Goal: Task Accomplishment & Management: Manage account settings

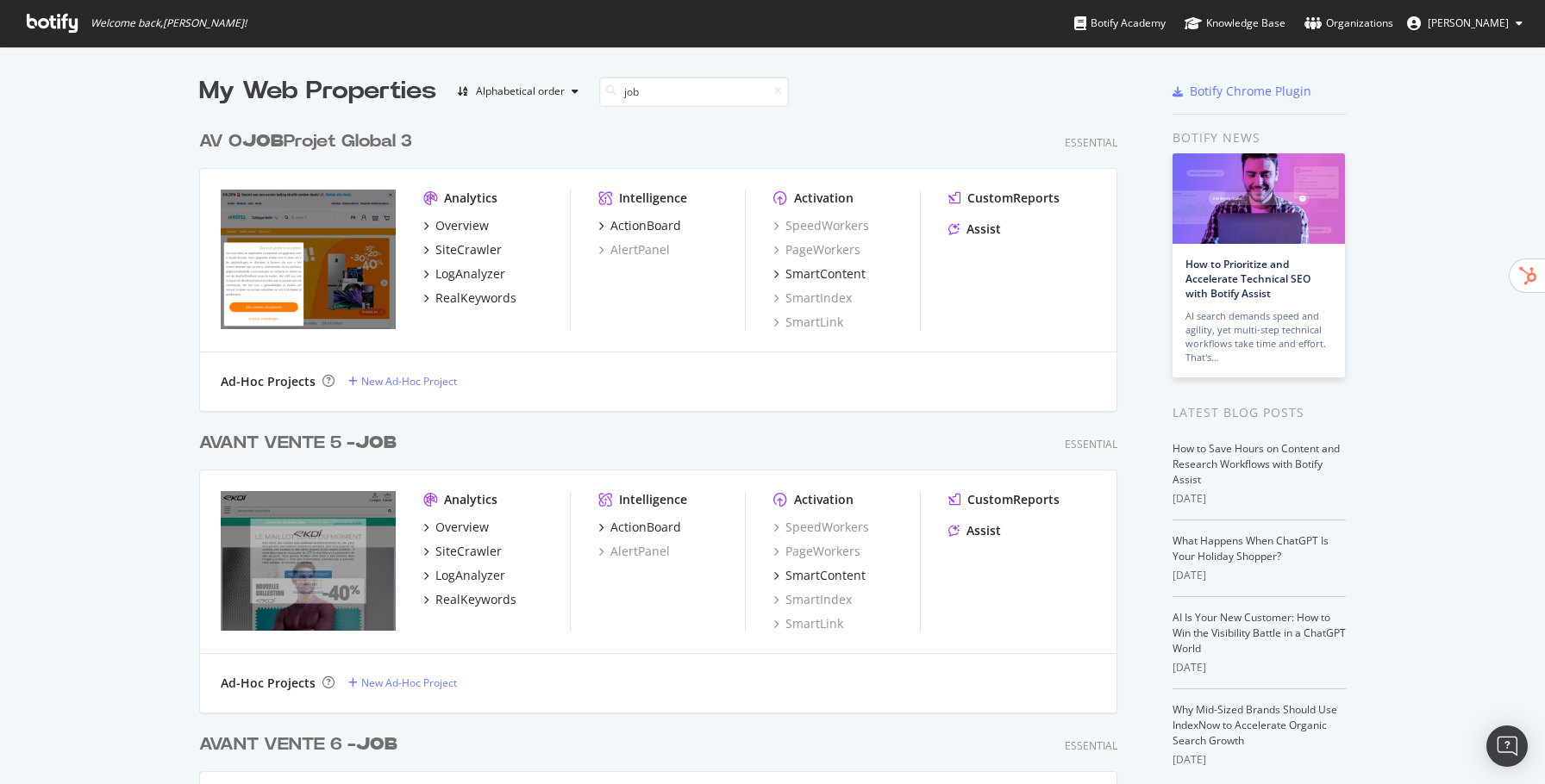
scroll to position [905, 931]
type input "job"
drag, startPoint x: 359, startPoint y: 145, endPoint x: 380, endPoint y: 236, distance: 93.4
click at [359, 145] on div "AV O JOB Projet Global 3" at bounding box center [305, 141] width 212 height 25
click at [394, 432] on div "AVANT VENTE 5 - JOB" at bounding box center [298, 443] width 198 height 25
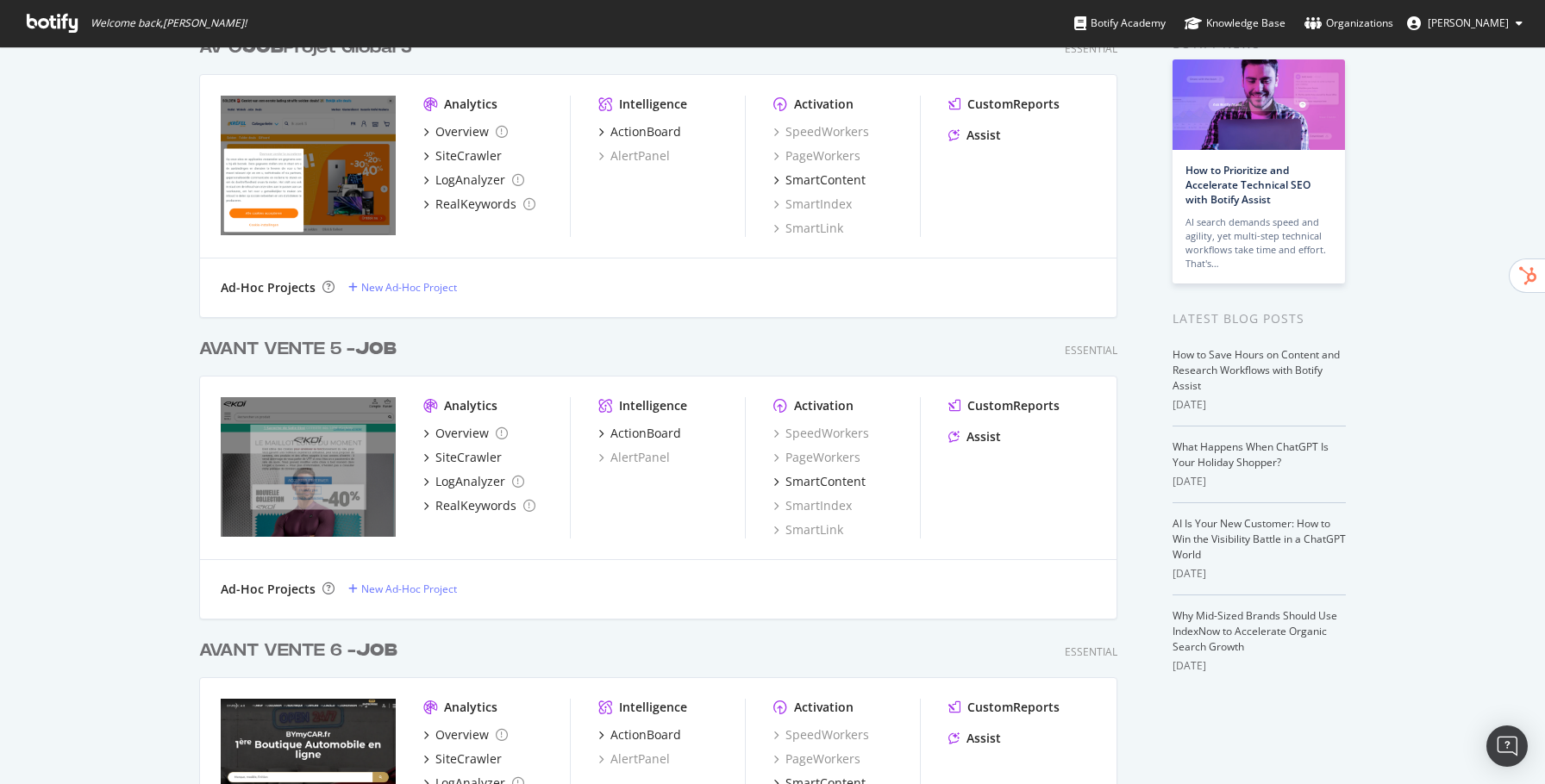
scroll to position [238, 0]
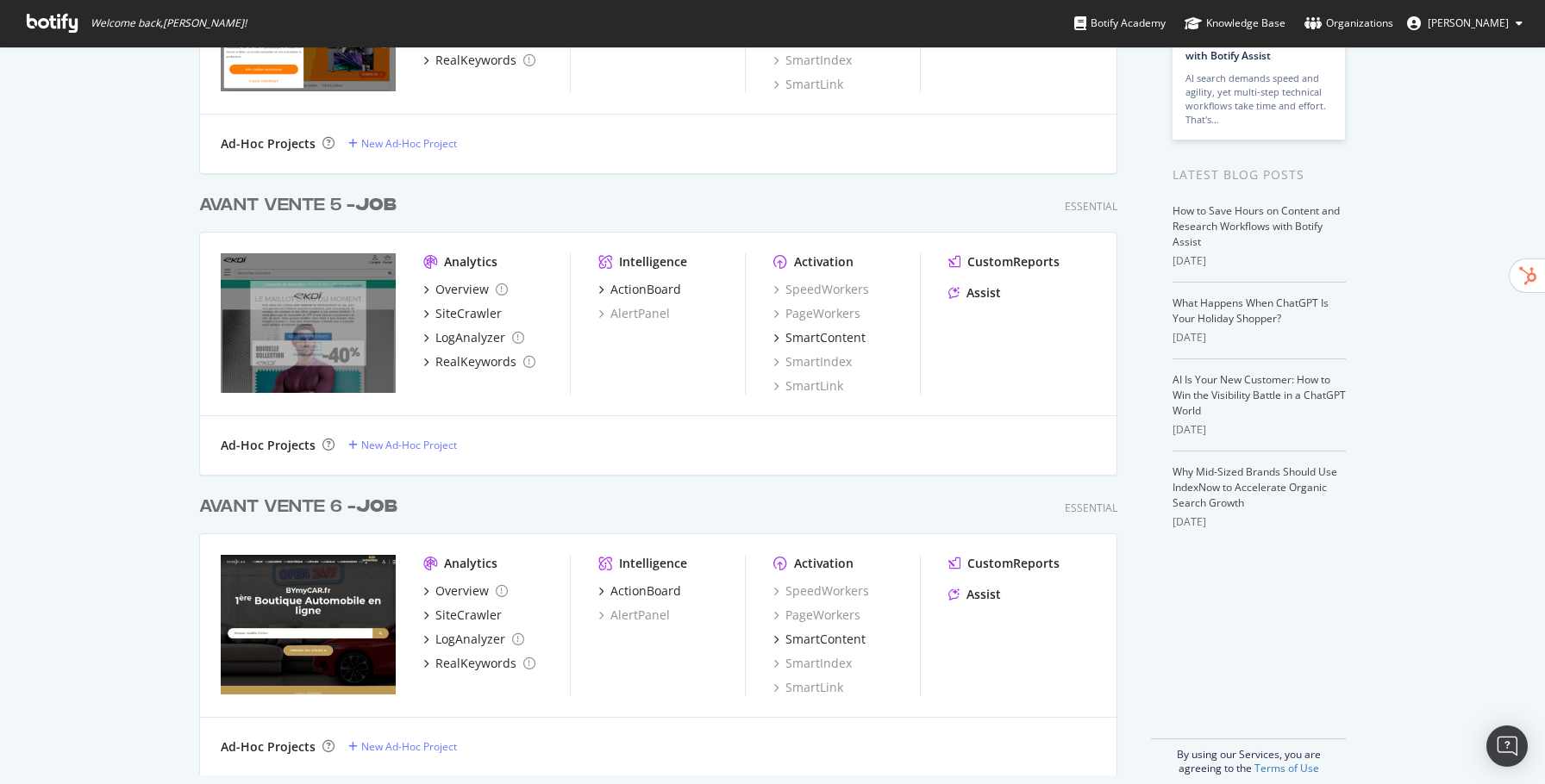
click at [386, 508] on b "JOB" at bounding box center [377, 507] width 42 height 18
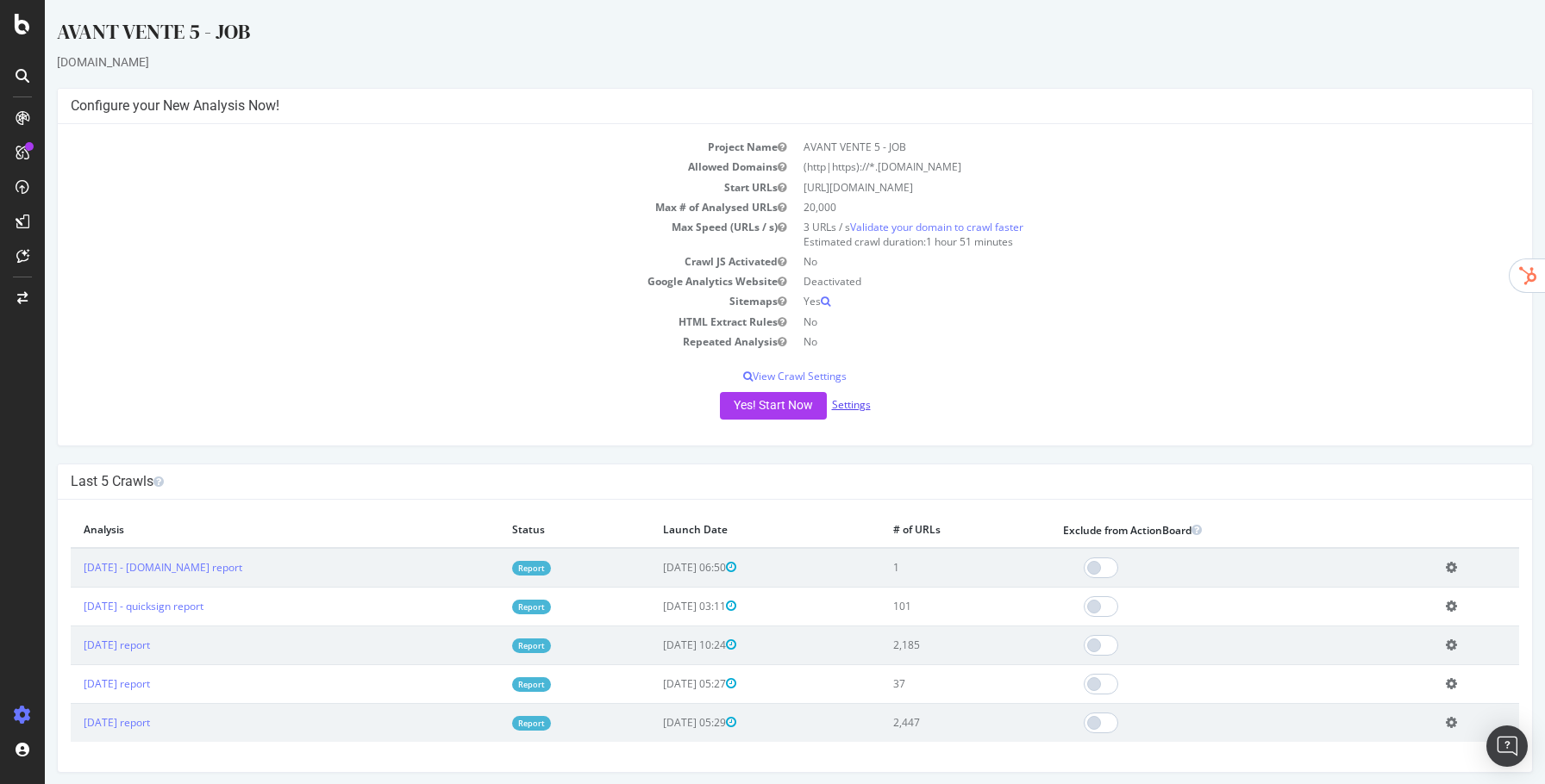
click at [857, 403] on link "Settings" at bounding box center [852, 405] width 39 height 15
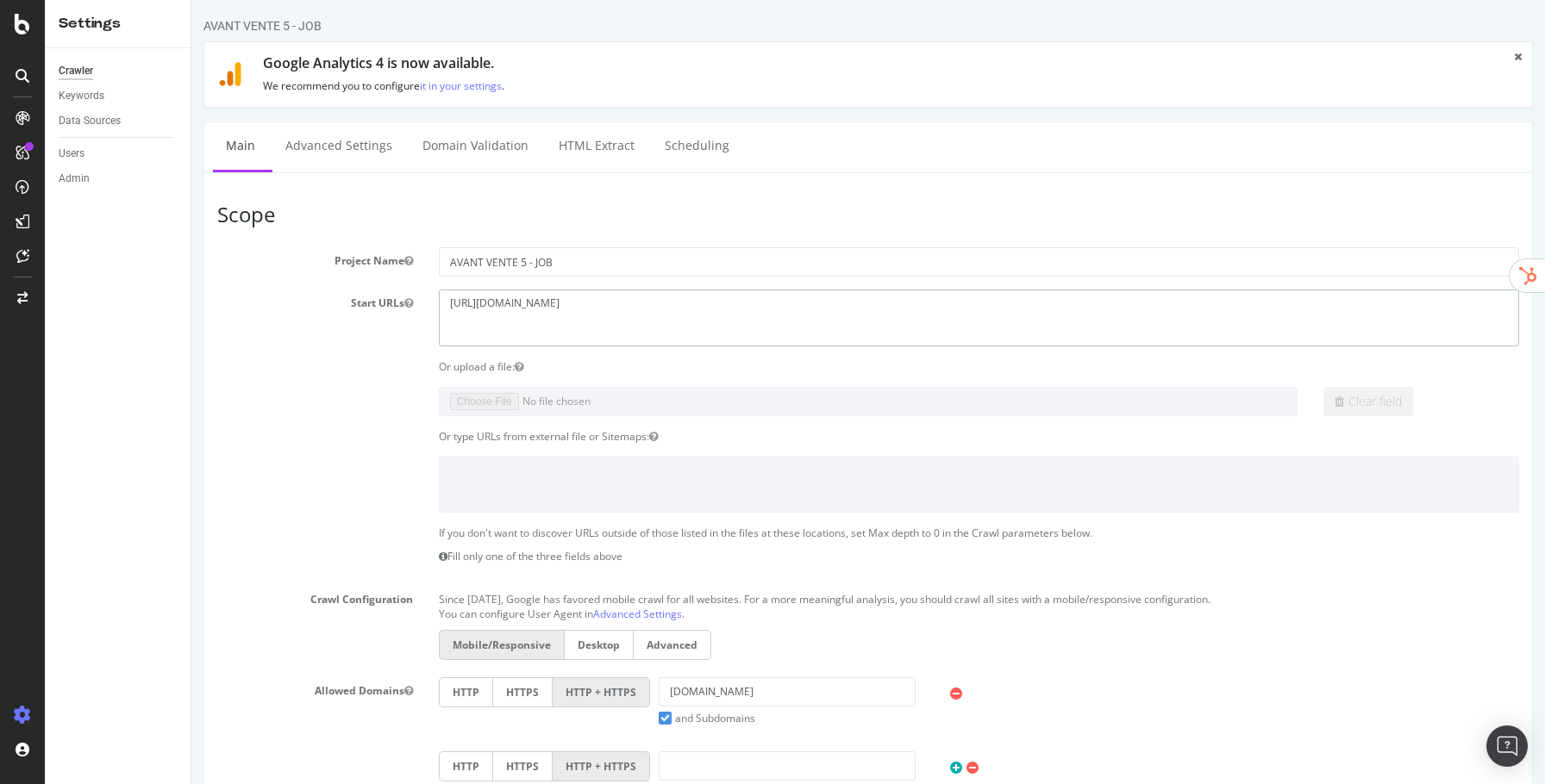
drag, startPoint x: 609, startPoint y: 313, endPoint x: 388, endPoint y: 278, distance: 223.8
click at [388, 278] on section "Project Name AVANT VENTE 5 - JOB Start URLs [URL][DOMAIN_NAME] Or upload a file…" at bounding box center [868, 602] width 1302 height 709
paste textarea "[DOMAIN_NAME]."
paste textarea "[URL][DOMAIN_NAME]"
type textarea "[URL][DOMAIN_NAME]"
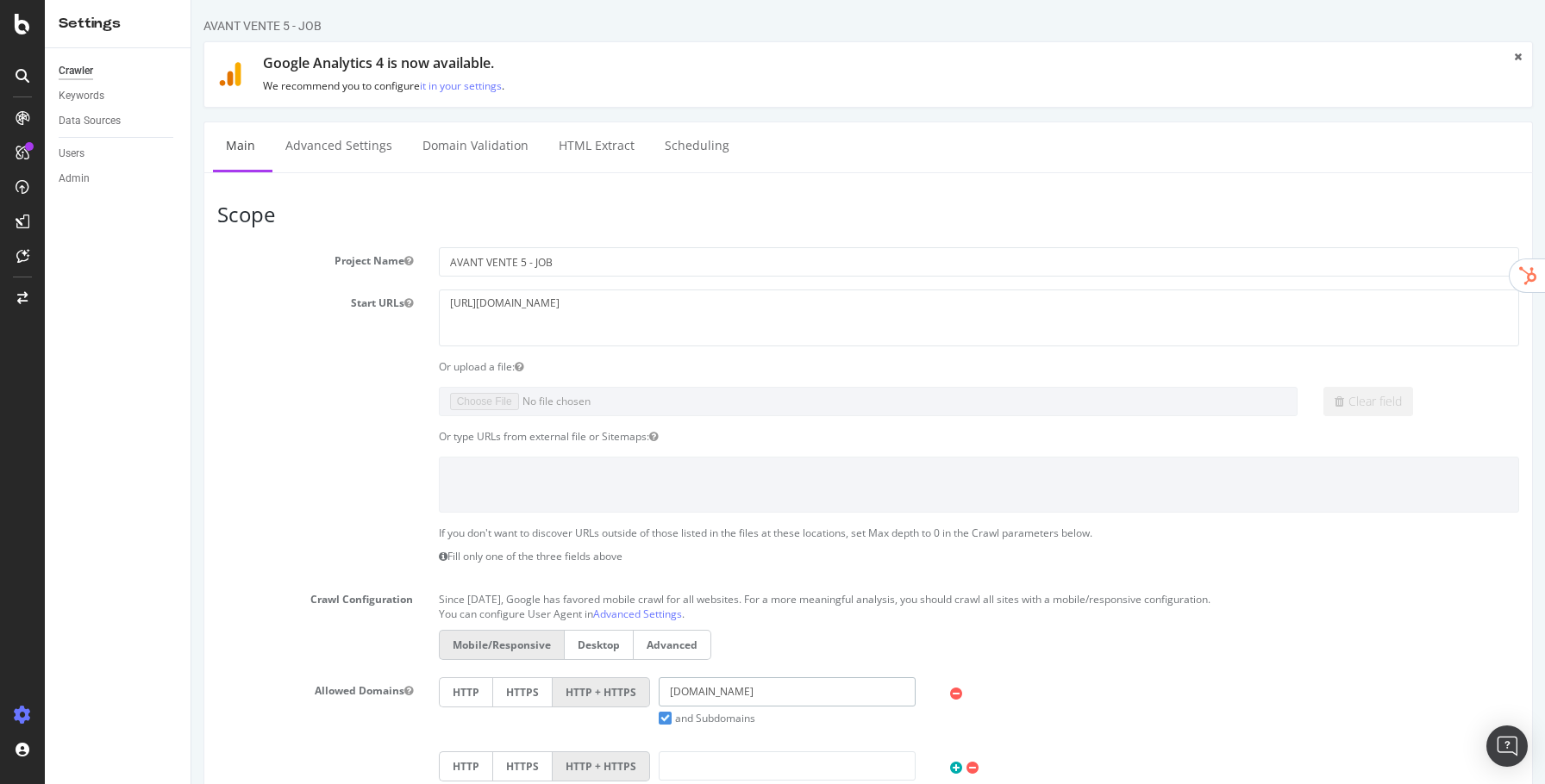
drag, startPoint x: 791, startPoint y: 689, endPoint x: 621, endPoint y: 659, distance: 172.6
click at [597, 672] on section "Project Name AVANT VENTE 5 - JOB Start URLs [URL][DOMAIN_NAME] Or upload a file…" at bounding box center [868, 602] width 1302 height 709
paste input "[URL][DOMAIN_NAME]"
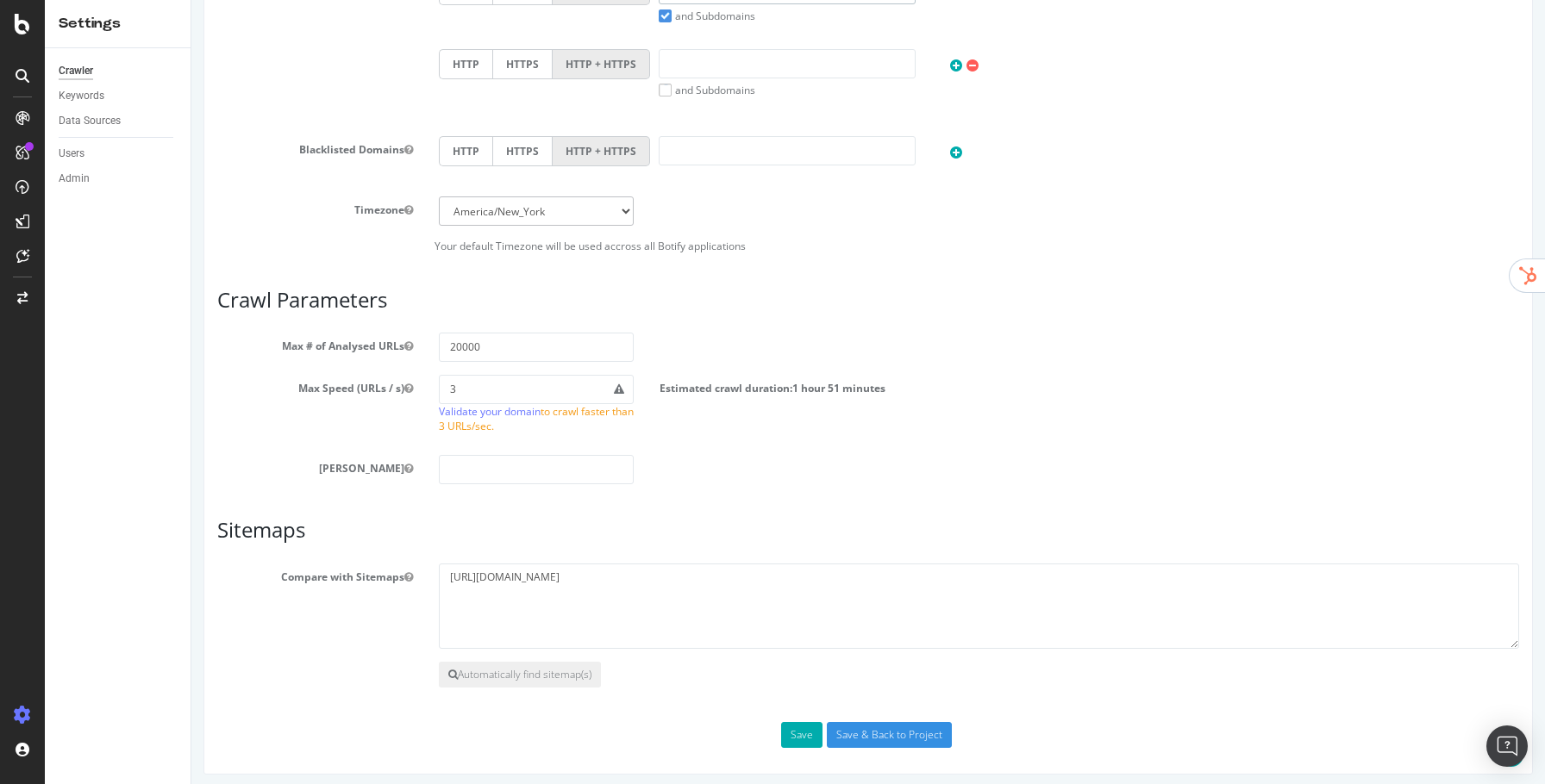
scroll to position [707, 0]
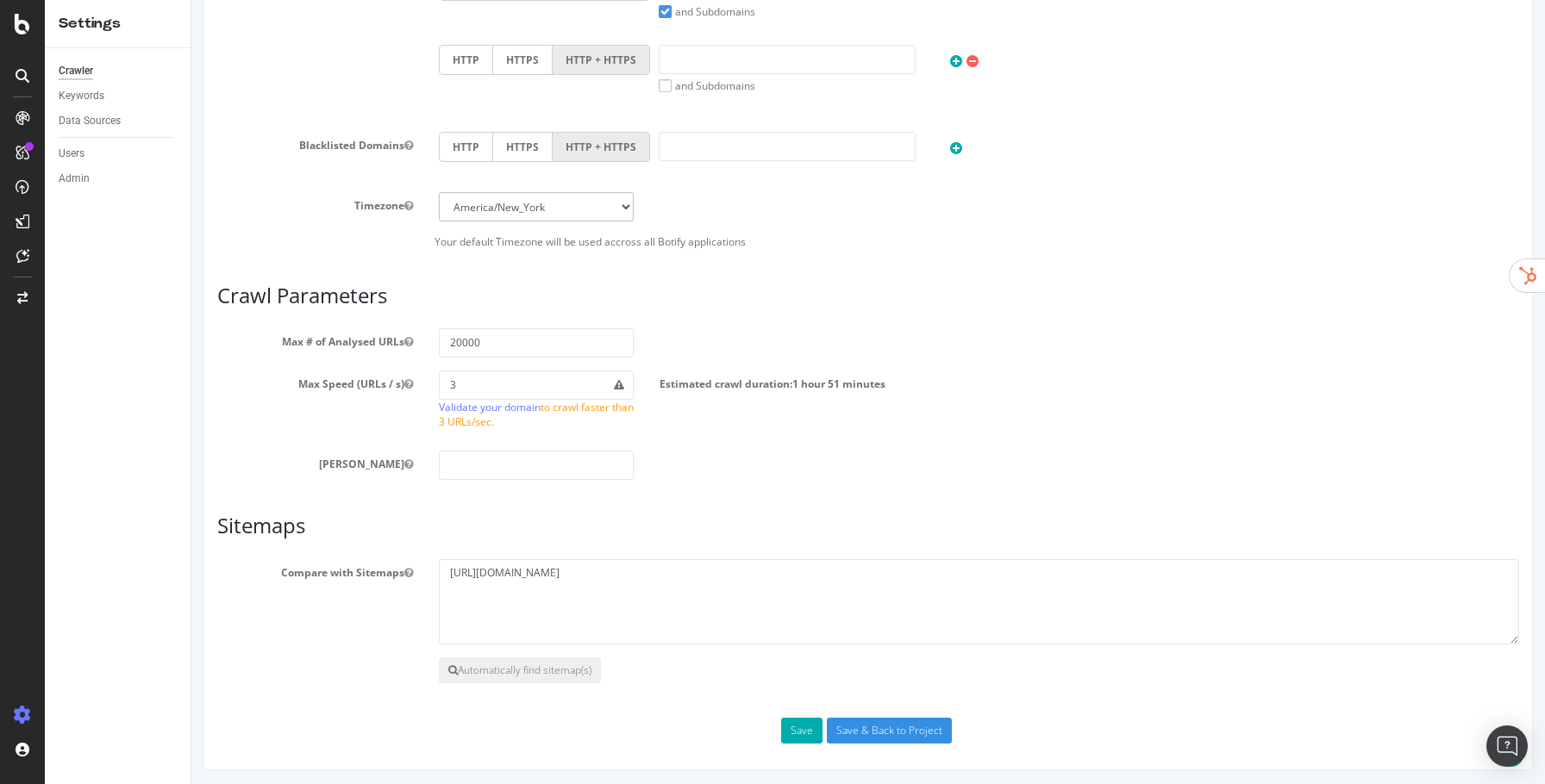
type input "[DOMAIN_NAME]"
click at [456, 346] on input "20000" at bounding box center [536, 343] width 196 height 30
type input "10000"
drag, startPoint x: 548, startPoint y: 563, endPoint x: 403, endPoint y: 562, distance: 145.0
click at [403, 562] on div "Compare with Sitemaps [URL][DOMAIN_NAME]" at bounding box center [868, 602] width 1328 height 86
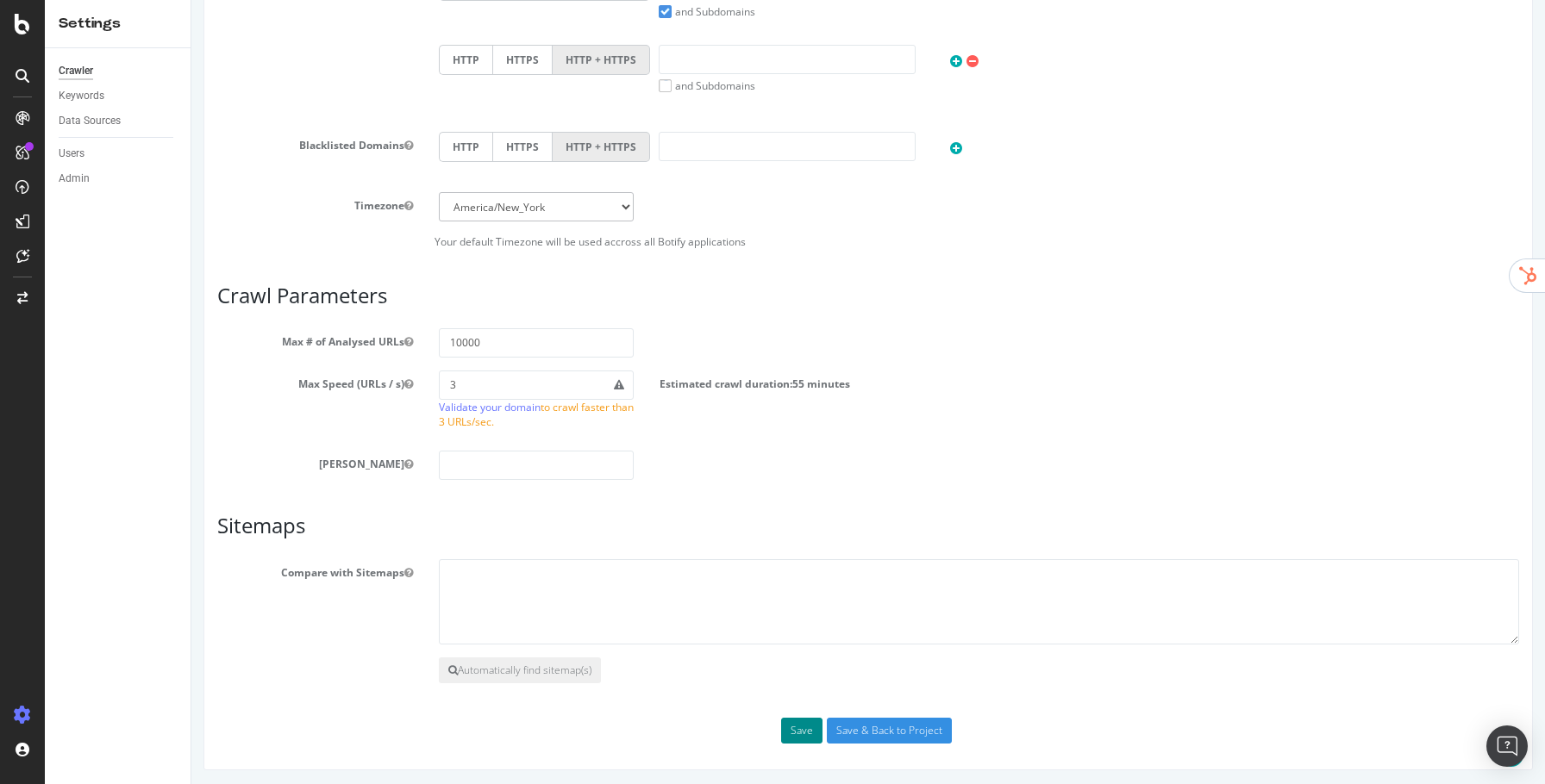
drag, startPoint x: 805, startPoint y: 723, endPoint x: 795, endPoint y: 725, distance: 10.2
click at [805, 723] on button "Save" at bounding box center [802, 731] width 42 height 26
click at [813, 728] on button "Save" at bounding box center [802, 733] width 42 height 26
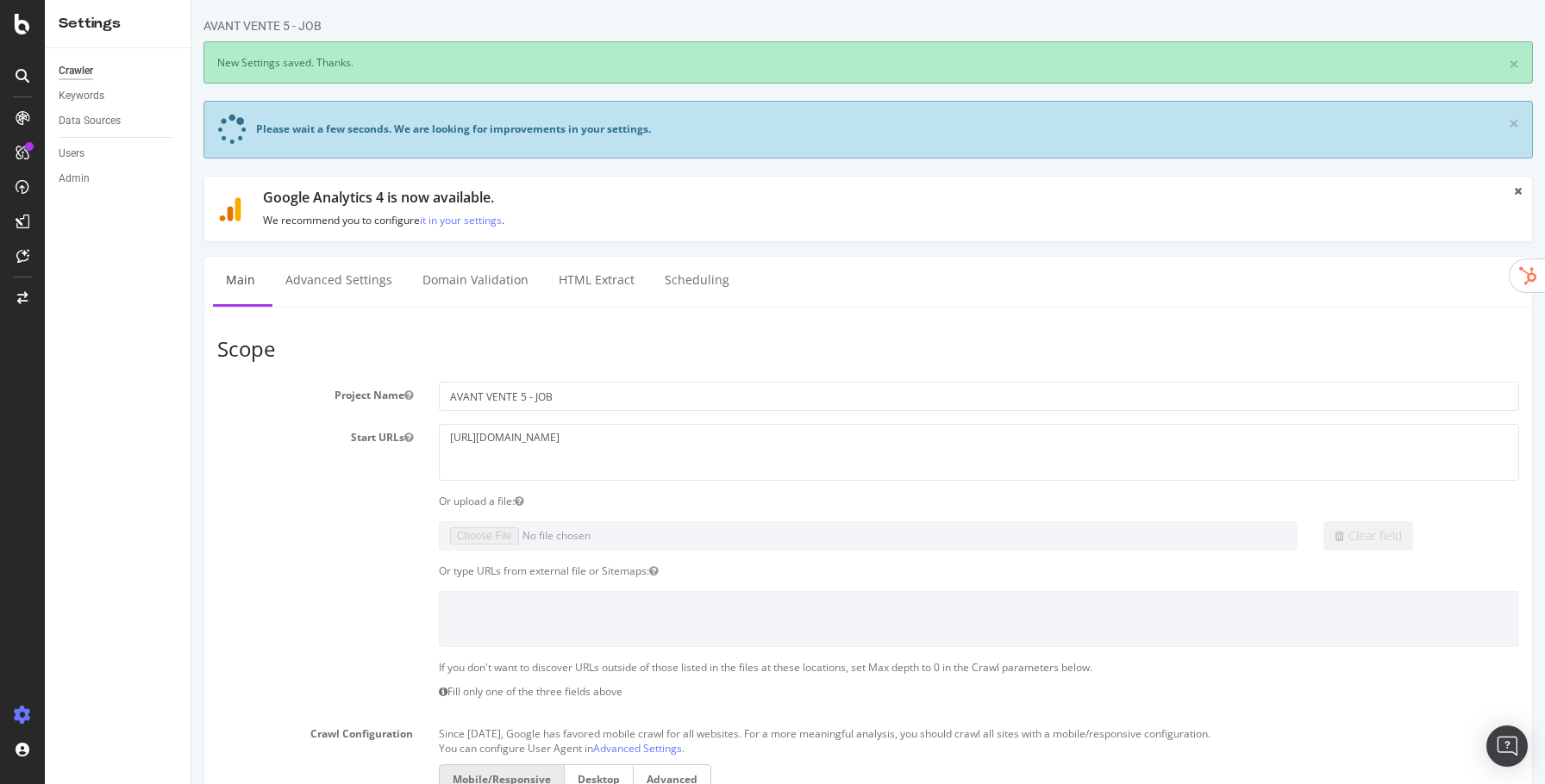
scroll to position [0, 0]
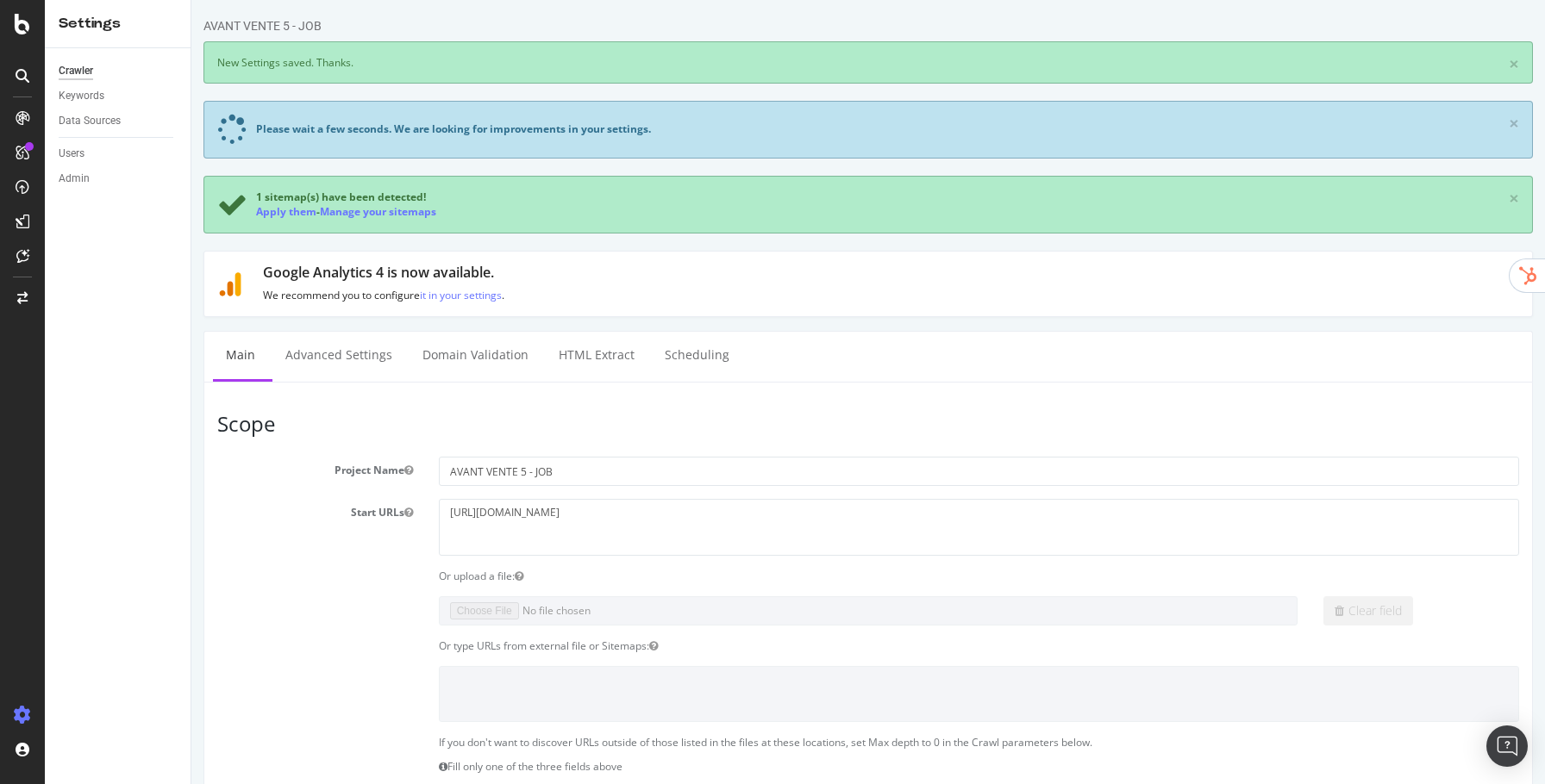
click at [277, 218] on div "Apply them - Manage your sitemaps" at bounding box center [346, 212] width 180 height 15
click at [277, 215] on link "Apply them" at bounding box center [286, 212] width 60 height 15
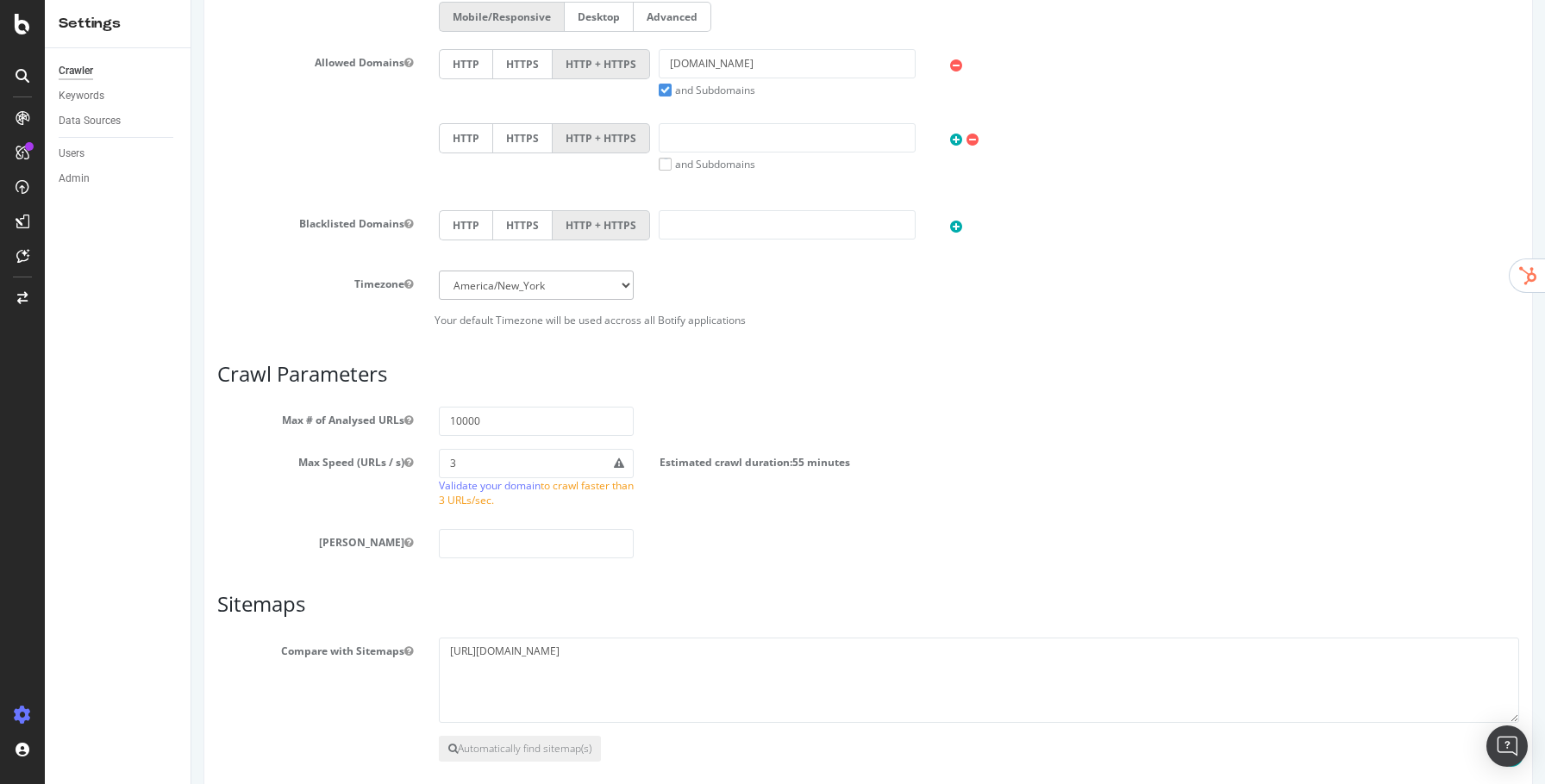
scroll to position [781, 0]
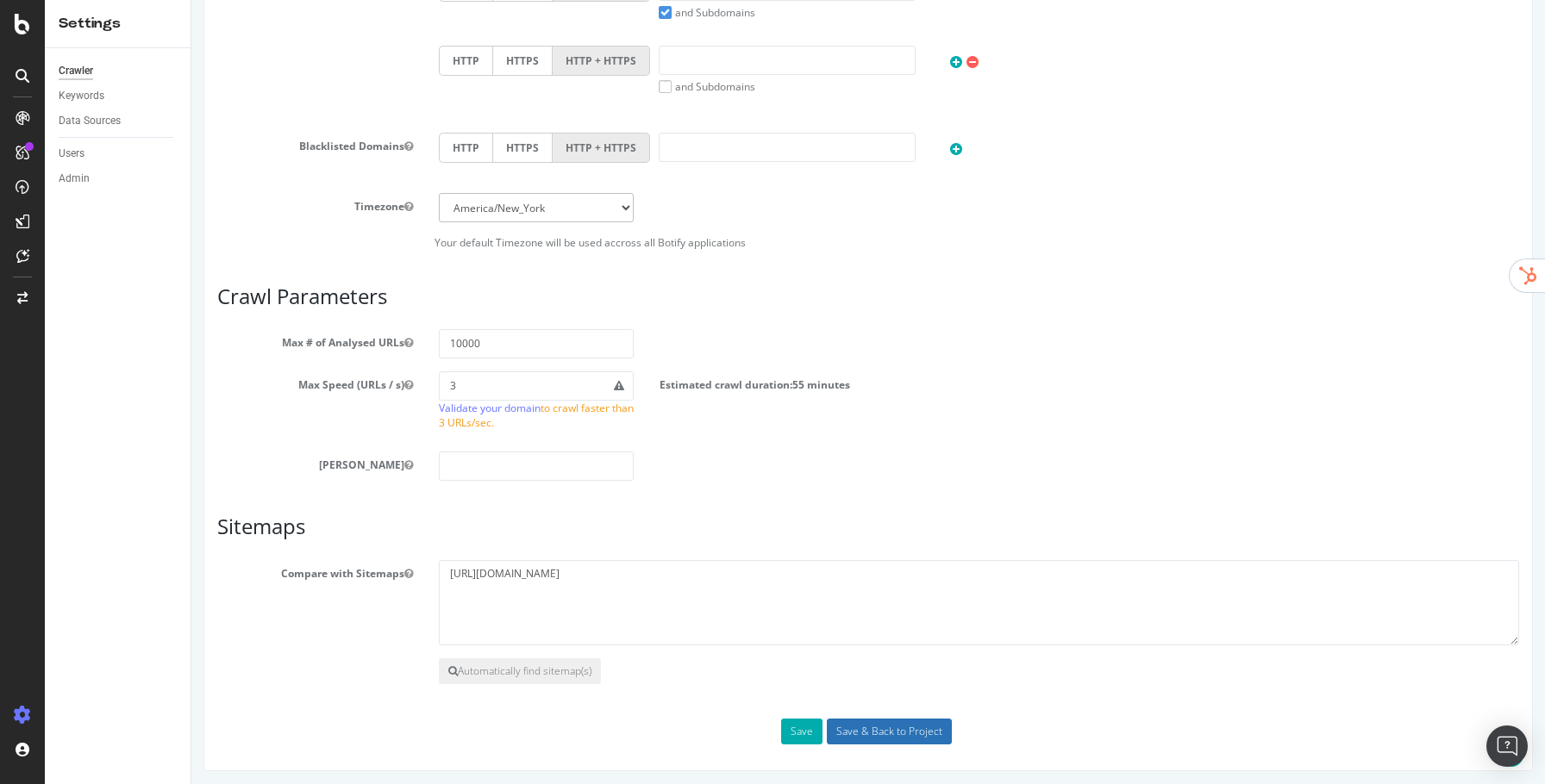
click at [914, 727] on input "Save & Back to Project" at bounding box center [889, 732] width 125 height 26
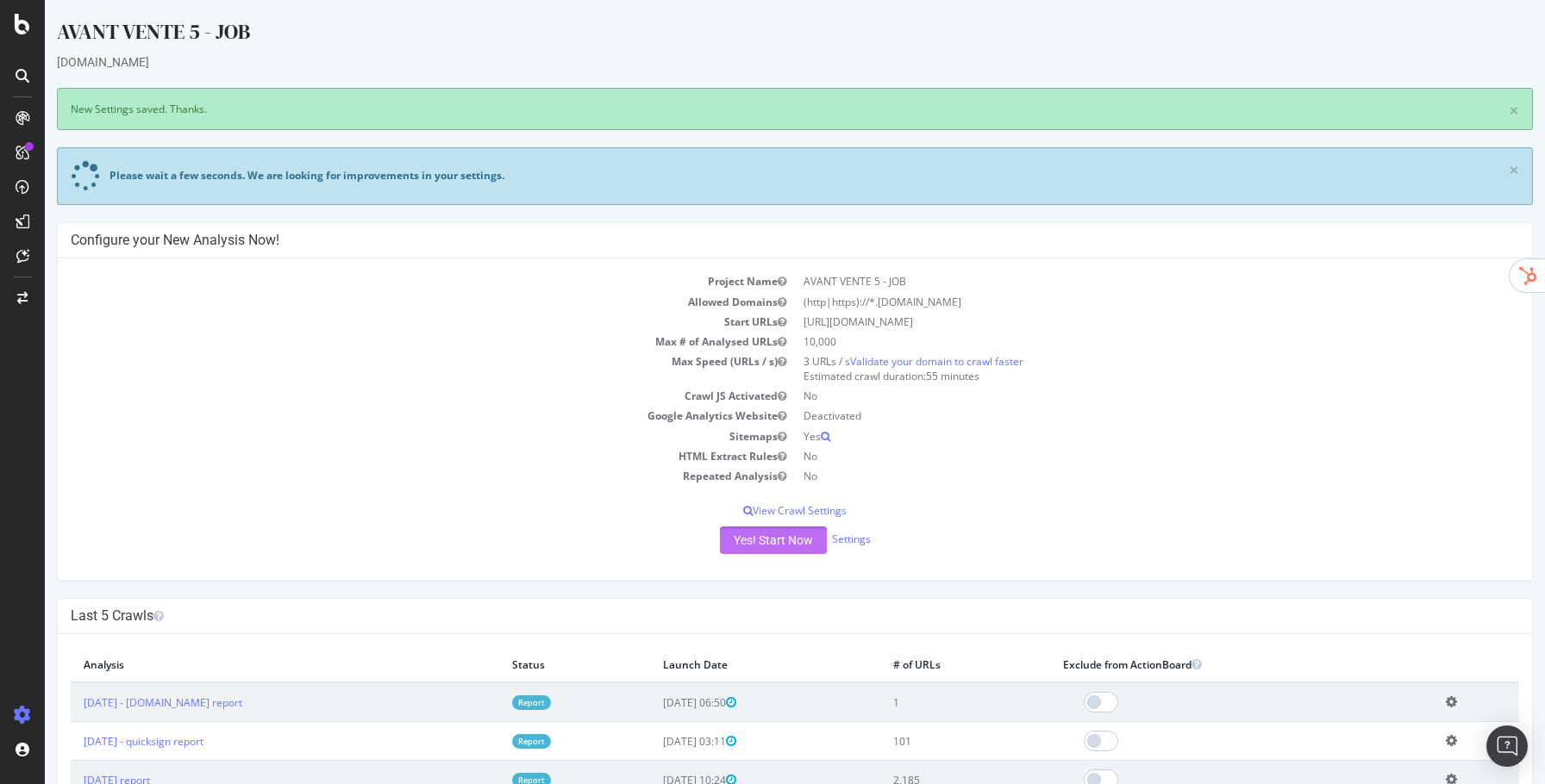
click at [777, 537] on button "Yes! Start Now" at bounding box center [773, 541] width 107 height 28
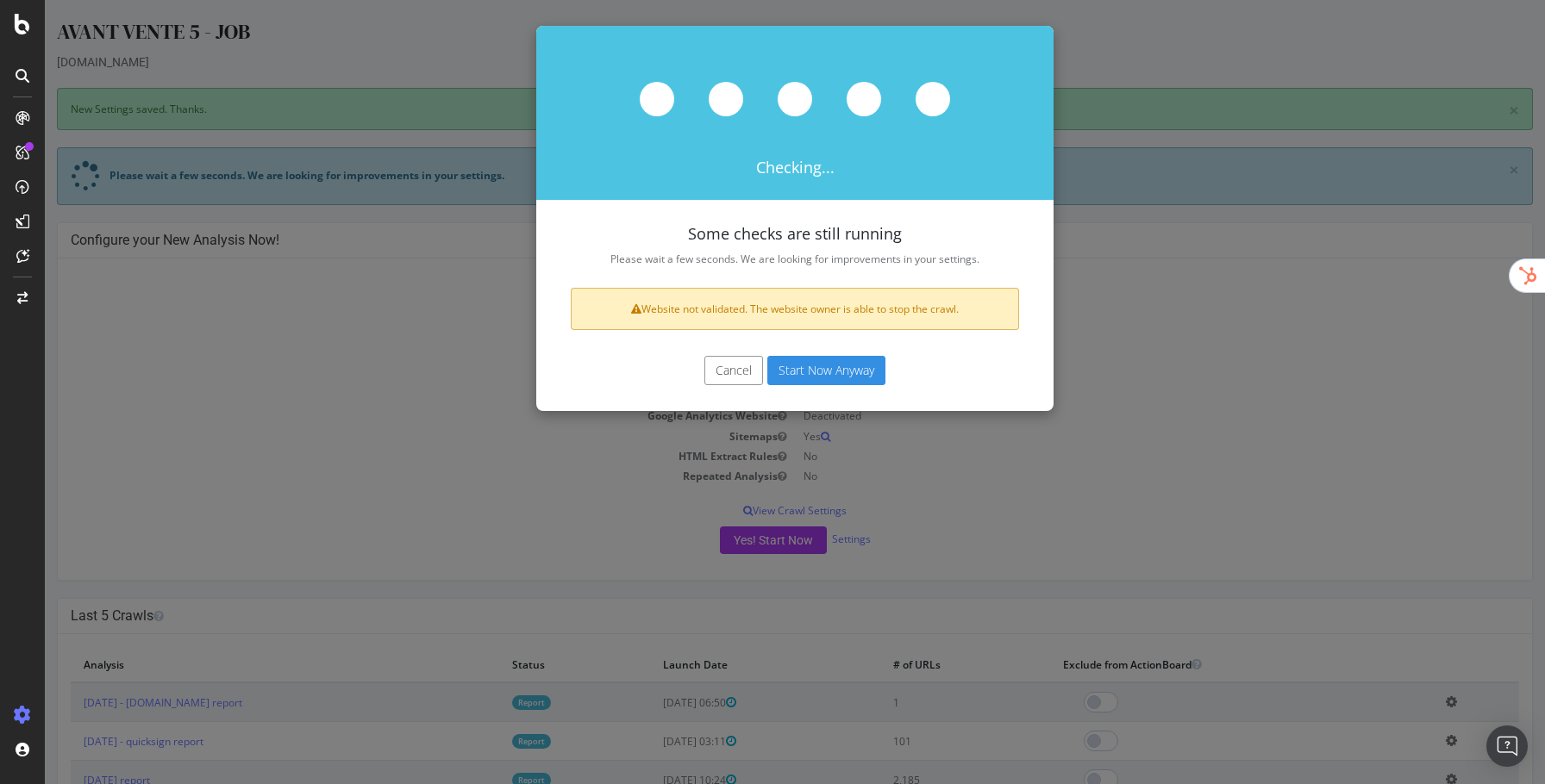
click at [795, 379] on button "Start Now Anyway" at bounding box center [826, 371] width 118 height 30
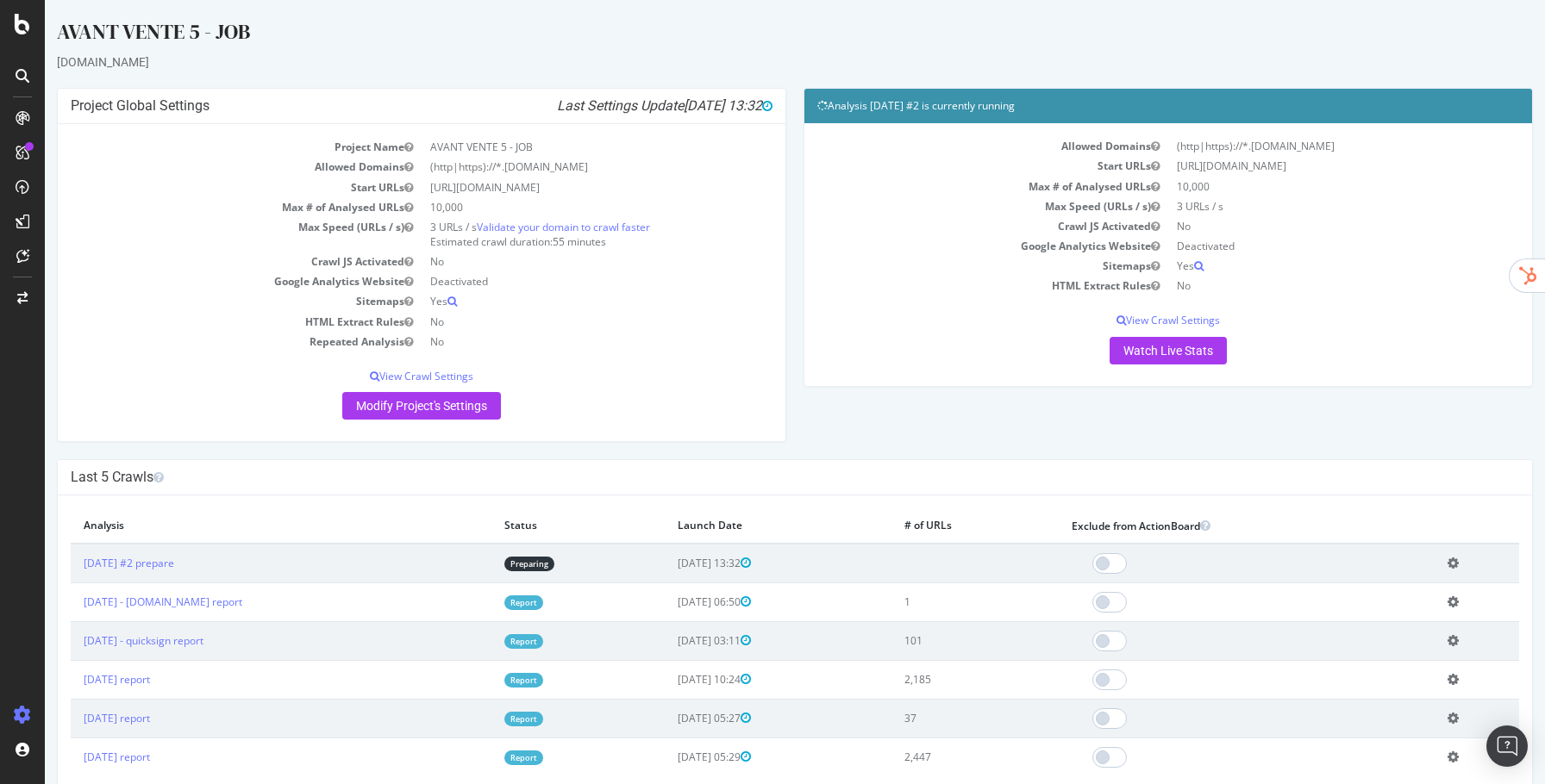
click at [1458, 562] on icon at bounding box center [1453, 563] width 11 height 13
click at [1370, 589] on link "Add name" at bounding box center [1389, 588] width 138 height 23
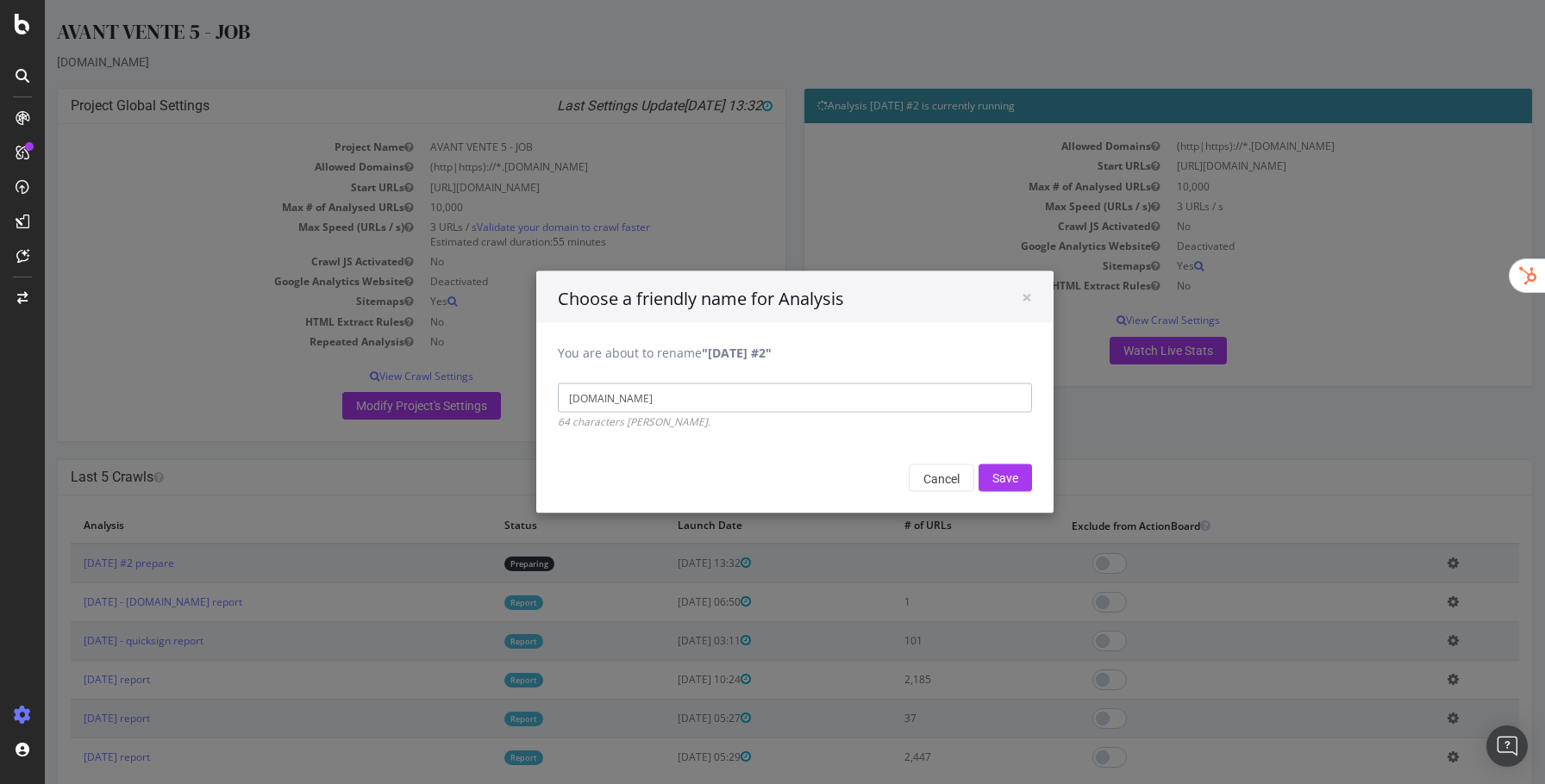
type input "[DOMAIN_NAME]"
click at [978, 465] on input "Save" at bounding box center [1005, 479] width 54 height 28
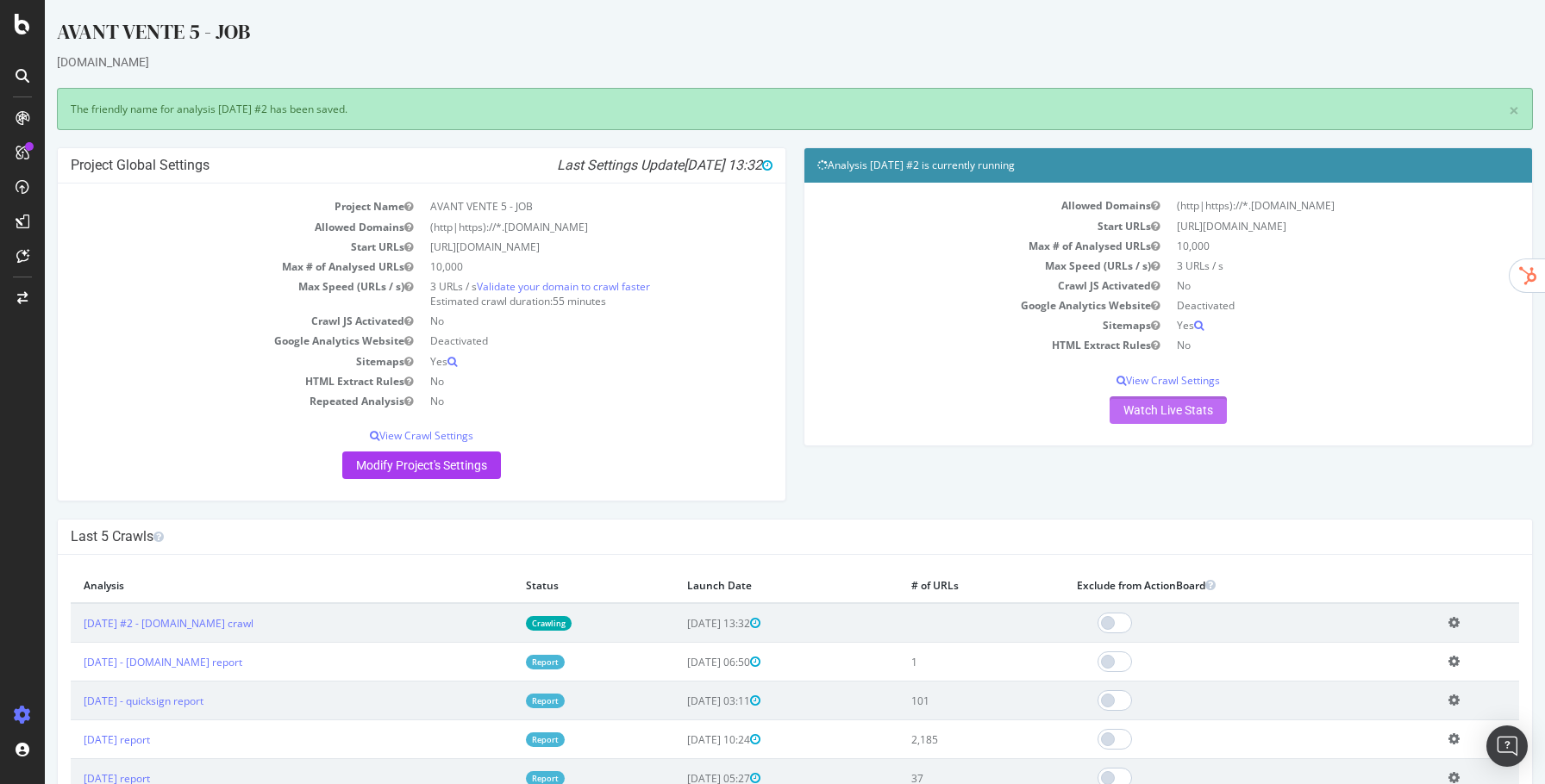
click at [1151, 407] on link "Watch Live Stats" at bounding box center [1168, 410] width 117 height 28
